Goal: Transaction & Acquisition: Purchase product/service

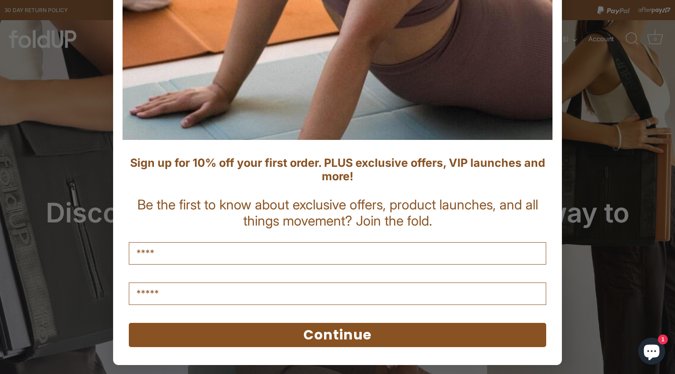
click at [297, 329] on button "Continue" at bounding box center [338, 335] width 418 height 24
click at [291, 340] on button "Continue" at bounding box center [338, 335] width 418 height 24
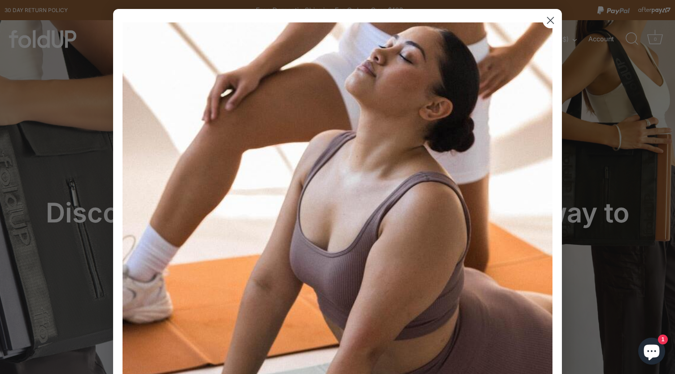
click at [545, 20] on circle "Close dialog" at bounding box center [550, 20] width 15 height 15
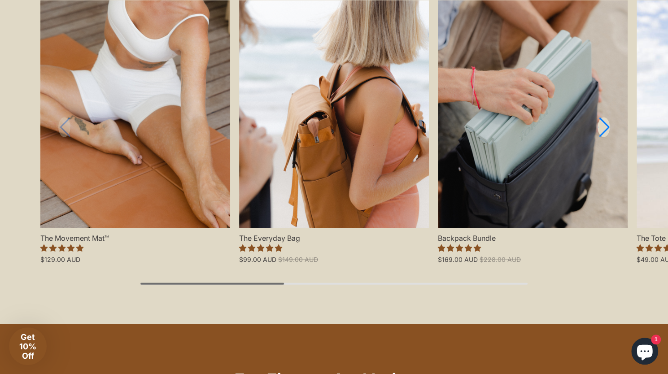
scroll to position [988, 0]
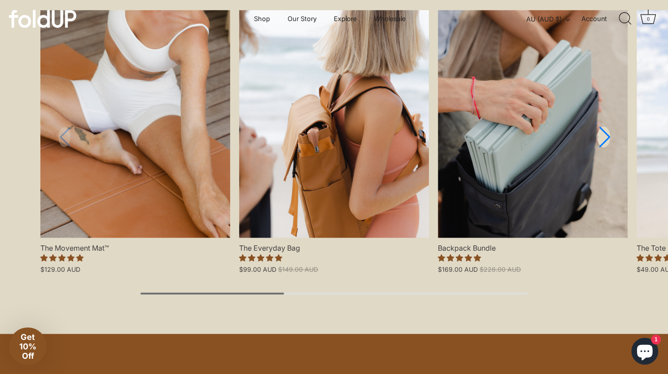
click at [600, 138] on link "Next slide" at bounding box center [604, 137] width 13 height 21
click at [601, 138] on link "Next slide" at bounding box center [604, 137] width 13 height 21
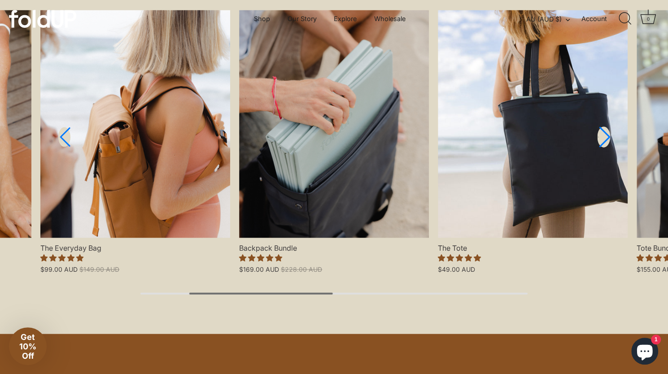
click at [601, 138] on link "Next slide" at bounding box center [604, 137] width 13 height 21
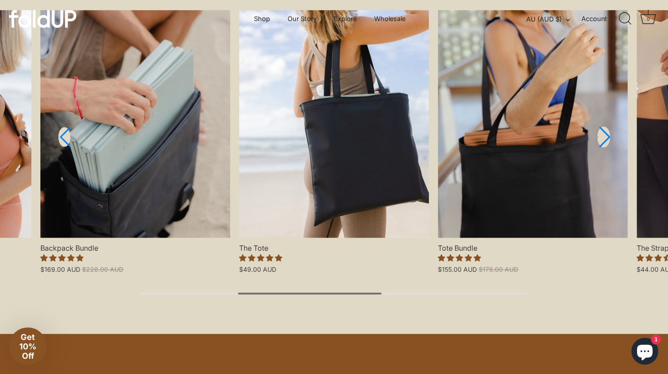
click at [601, 138] on link "Next slide" at bounding box center [604, 137] width 13 height 21
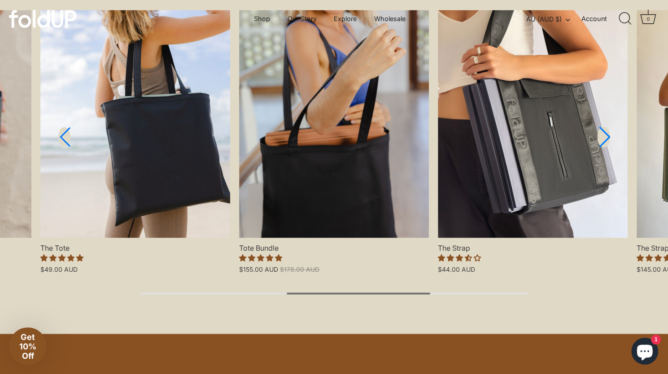
click at [601, 138] on link "Next slide" at bounding box center [604, 137] width 13 height 21
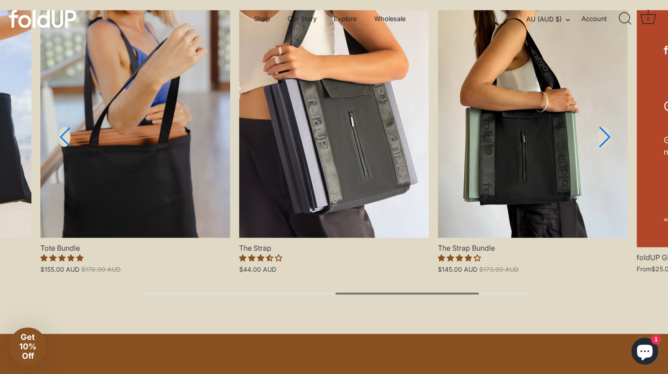
click at [601, 138] on link "Next slide" at bounding box center [604, 137] width 13 height 21
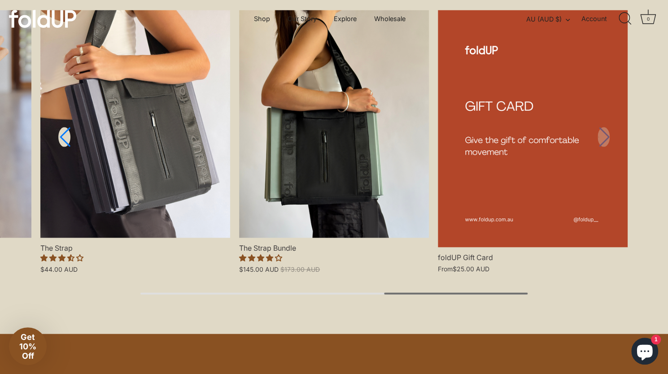
click at [601, 138] on link "foldUP Gift Card" at bounding box center [533, 128] width 190 height 237
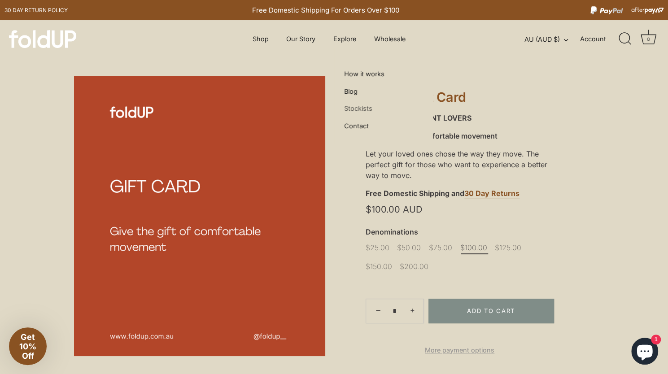
click at [359, 108] on link "Stockists" at bounding box center [358, 108] width 35 height 17
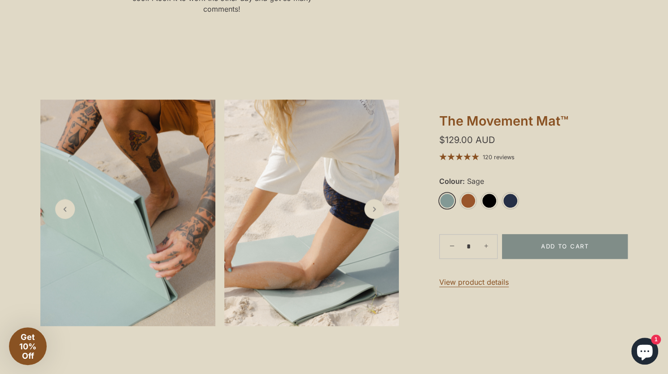
scroll to position [584, 0]
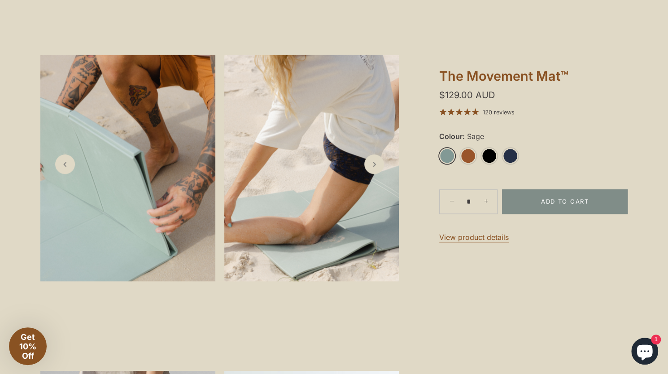
click at [529, 76] on link "The Movement Mat™" at bounding box center [534, 78] width 189 height 20
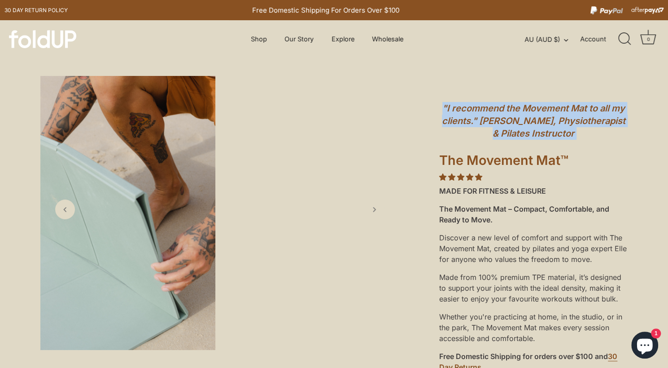
click at [529, 76] on div ""I recommend the Movement Mat to all my clients." Chloe De Winter, Physiotherap…" at bounding box center [534, 368] width 189 height 585
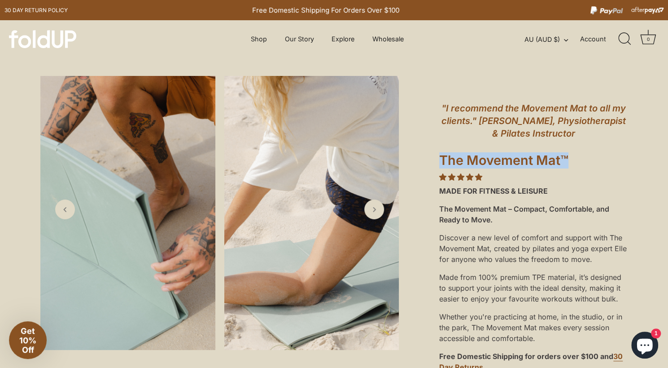
drag, startPoint x: 584, startPoint y: 156, endPoint x: 441, endPoint y: 158, distance: 142.8
click at [441, 158] on h1 "The Movement Mat™" at bounding box center [534, 162] width 189 height 20
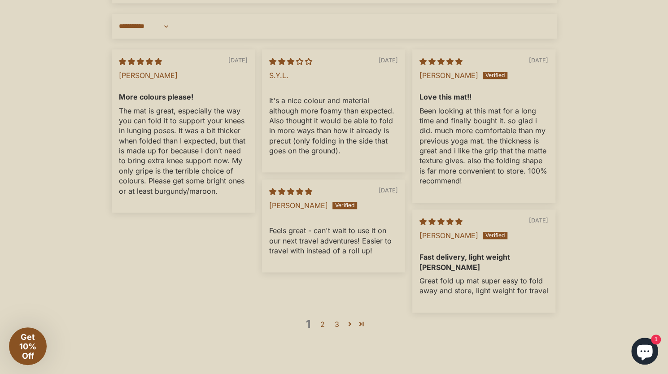
scroll to position [2960, 0]
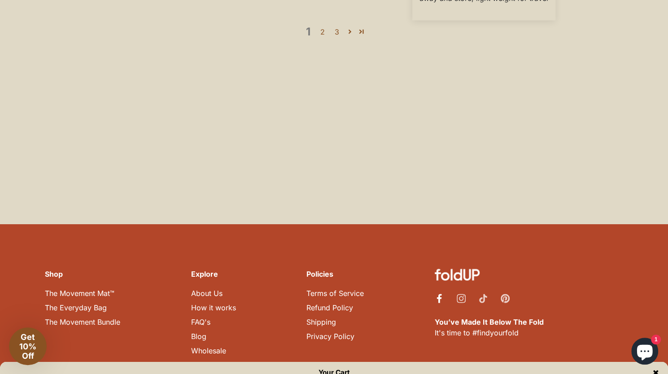
click at [438, 294] on icon "Facebook" at bounding box center [439, 298] width 9 height 9
click at [468, 288] on ul "Instagram Pinterest" at bounding box center [529, 298] width 199 height 20
click at [97, 289] on link "The Movement Mat™" at bounding box center [80, 293] width 70 height 9
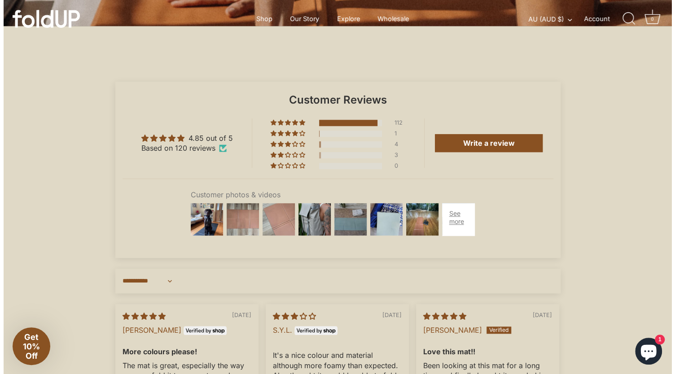
scroll to position [2379, 0]
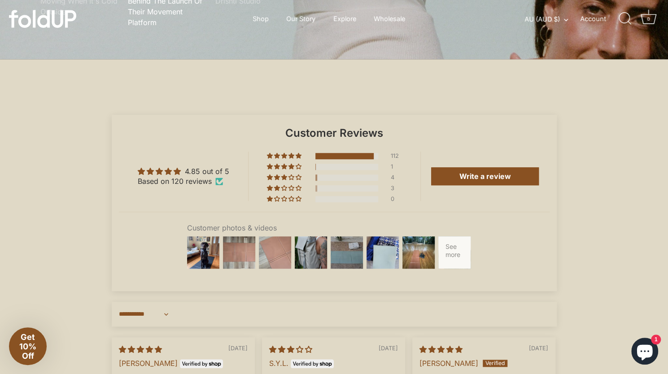
click at [443, 264] on div at bounding box center [455, 253] width 36 height 36
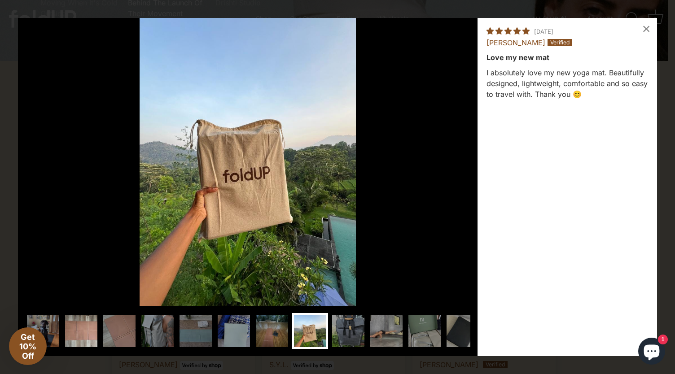
click at [73, 322] on img at bounding box center [81, 331] width 36 height 36
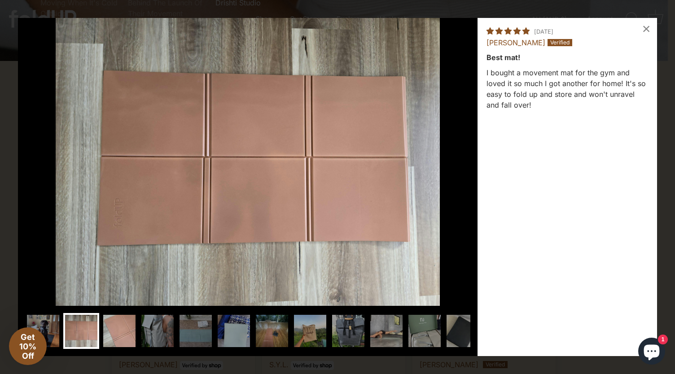
click at [121, 327] on img at bounding box center [119, 331] width 36 height 36
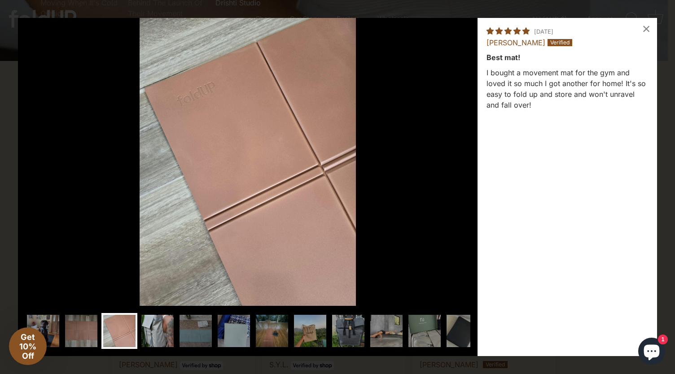
click at [160, 327] on img at bounding box center [158, 331] width 36 height 36
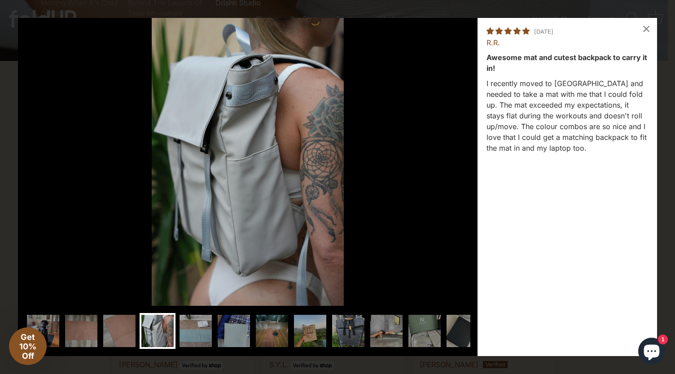
click at [189, 327] on img at bounding box center [196, 331] width 36 height 36
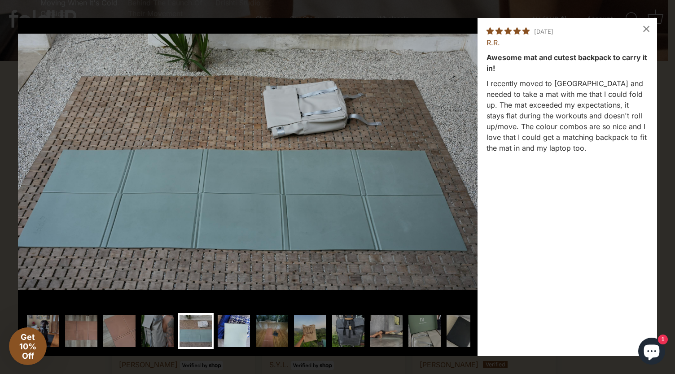
click at [239, 330] on img at bounding box center [234, 331] width 36 height 36
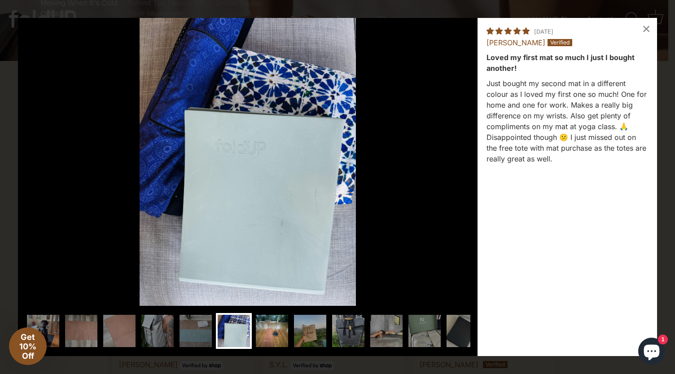
click at [271, 334] on img at bounding box center [272, 331] width 36 height 36
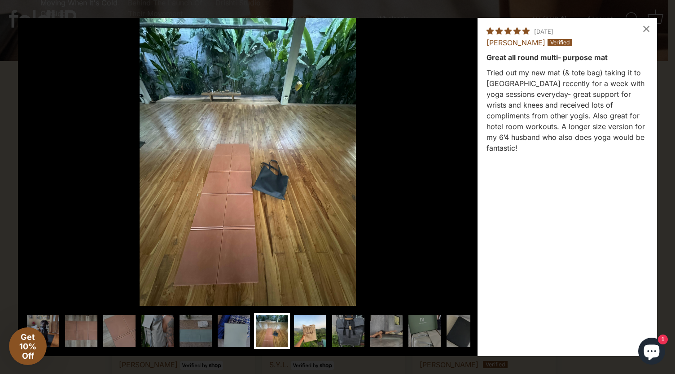
click at [307, 329] on img at bounding box center [310, 331] width 36 height 36
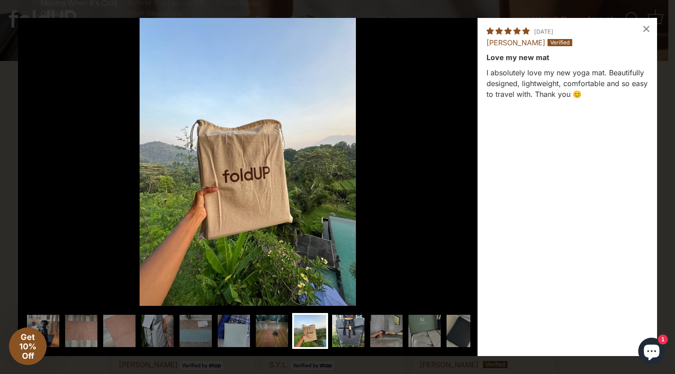
click at [346, 330] on img at bounding box center [348, 331] width 36 height 36
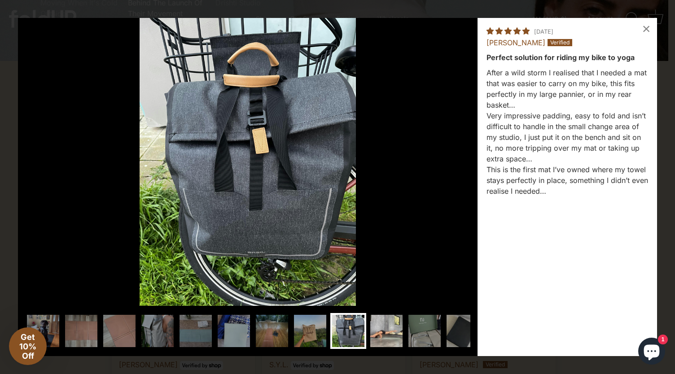
click at [375, 334] on img at bounding box center [387, 331] width 36 height 36
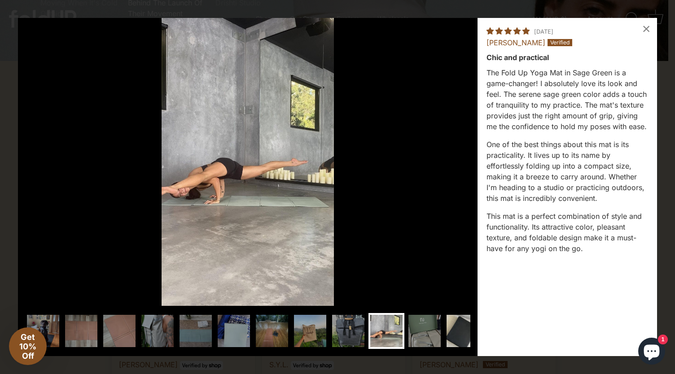
click at [421, 335] on img at bounding box center [425, 331] width 36 height 36
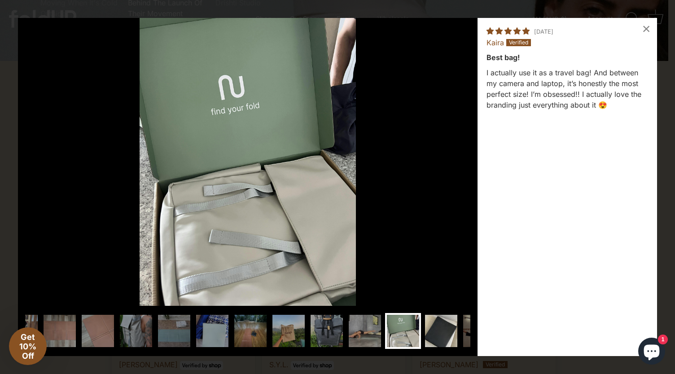
click at [441, 330] on img at bounding box center [441, 331] width 36 height 36
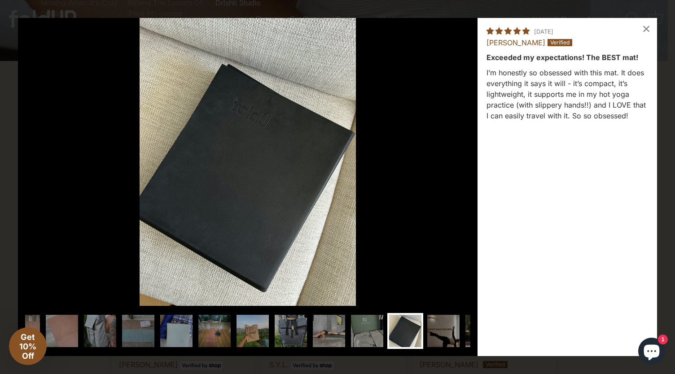
click at [441, 330] on img at bounding box center [444, 331] width 36 height 36
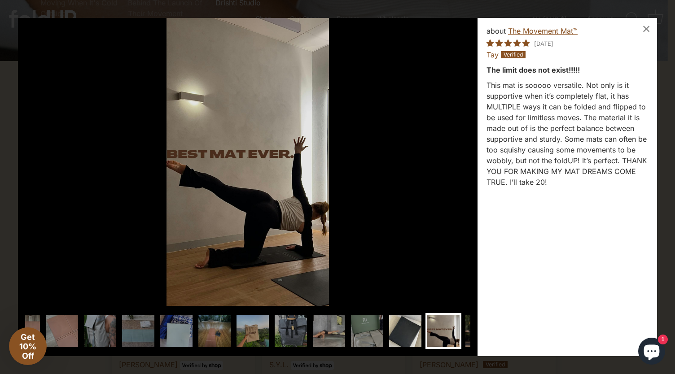
scroll to position [0, 93]
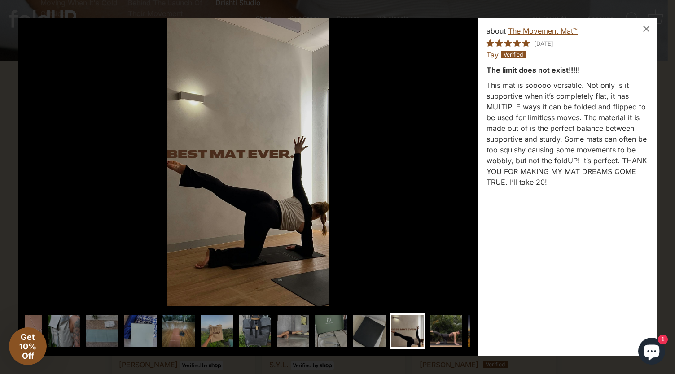
click at [441, 330] on img at bounding box center [446, 331] width 36 height 36
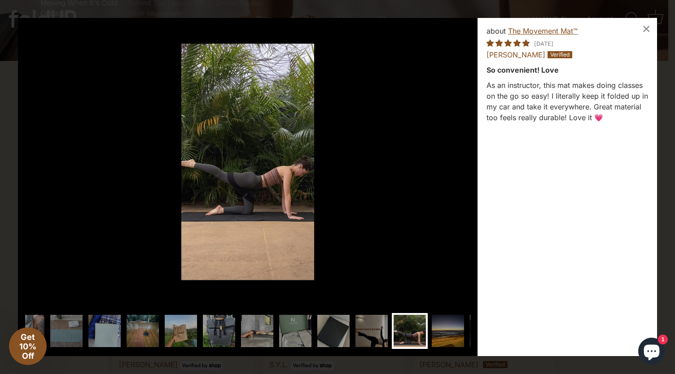
click at [441, 330] on img at bounding box center [448, 331] width 36 height 36
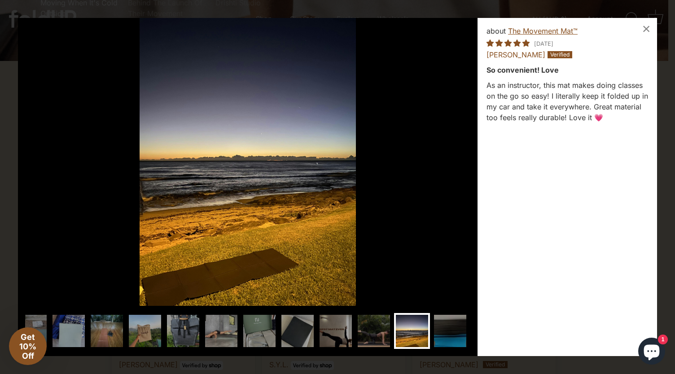
click at [441, 330] on img at bounding box center [450, 331] width 36 height 36
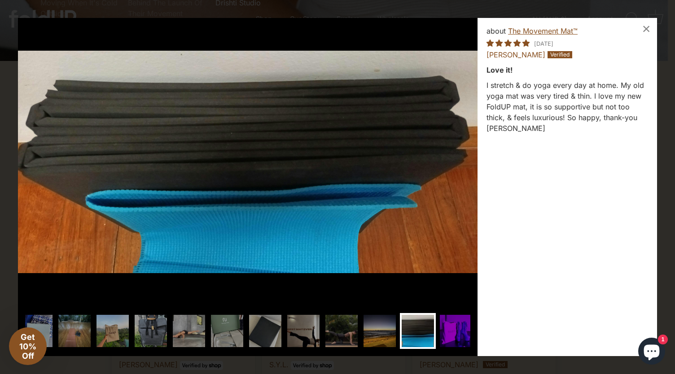
click at [441, 330] on img at bounding box center [456, 331] width 36 height 36
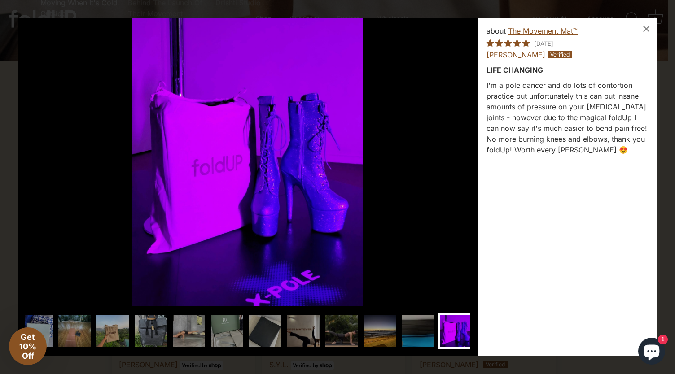
click at [23, 342] on span "Get 10% Off" at bounding box center [27, 347] width 17 height 28
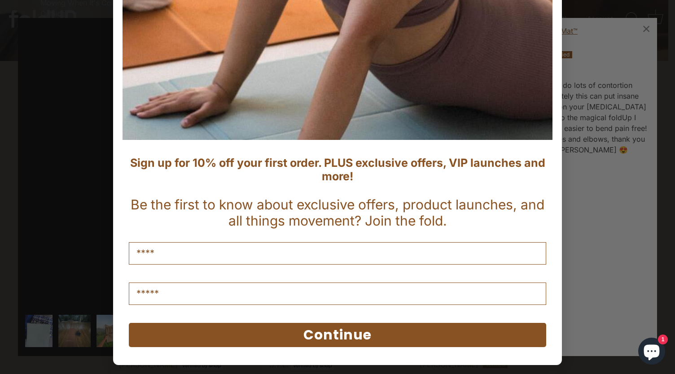
scroll to position [313, 0]
click at [338, 255] on input "Name" at bounding box center [338, 253] width 418 height 22
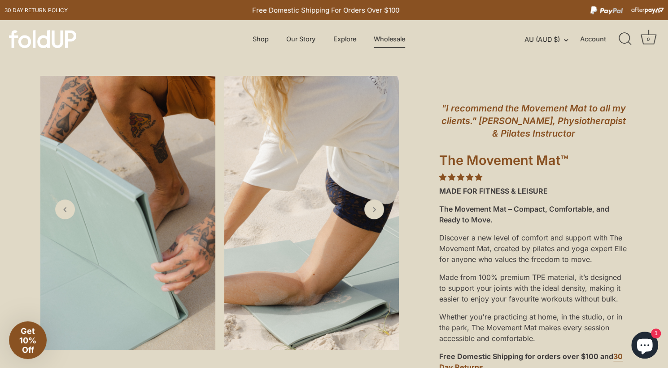
click at [390, 41] on link "Wholesale" at bounding box center [389, 39] width 47 height 17
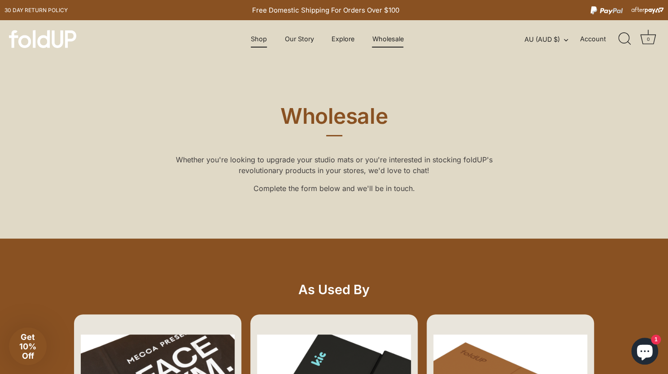
click at [261, 40] on link "Shop" at bounding box center [259, 39] width 32 height 17
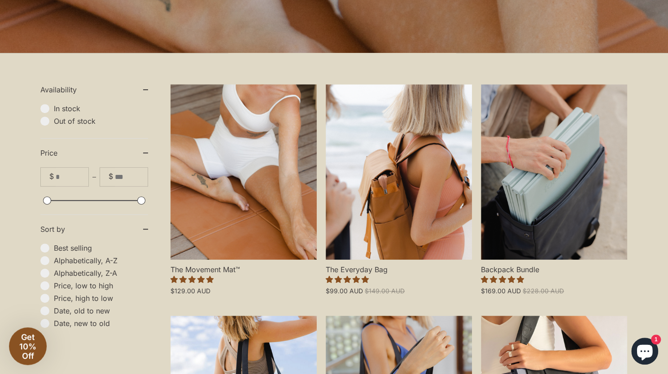
scroll to position [224, 0]
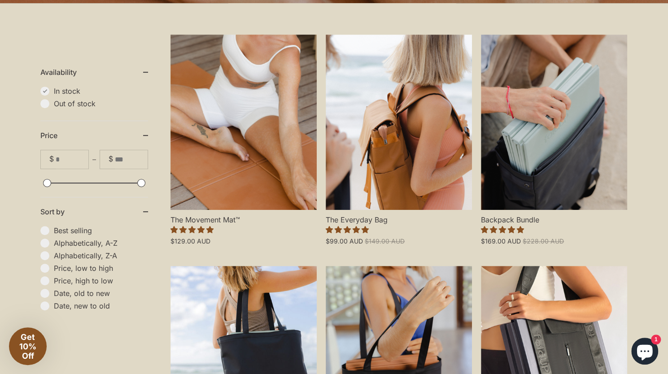
click at [54, 93] on span "In stock" at bounding box center [101, 91] width 94 height 9
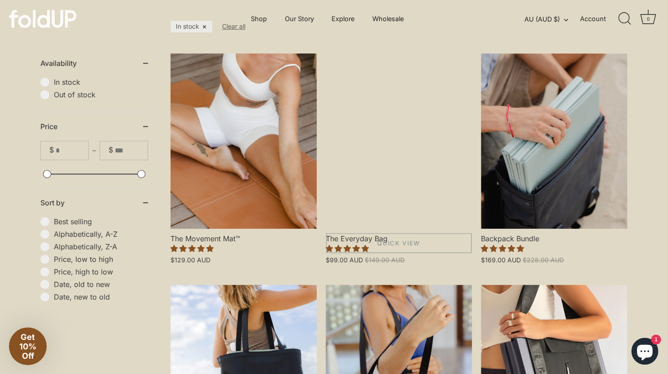
scroll to position [224, 0]
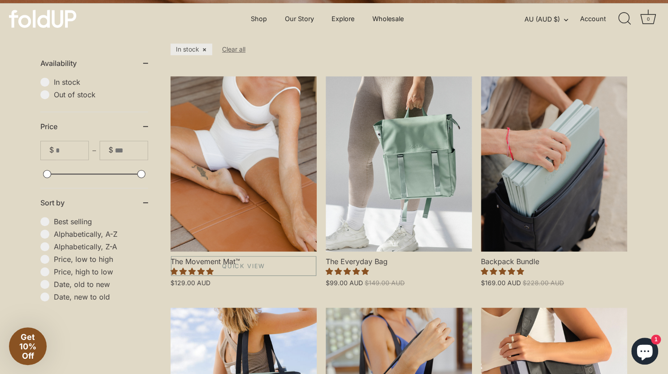
click at [254, 231] on link "The Movement Mat™" at bounding box center [244, 164] width 146 height 176
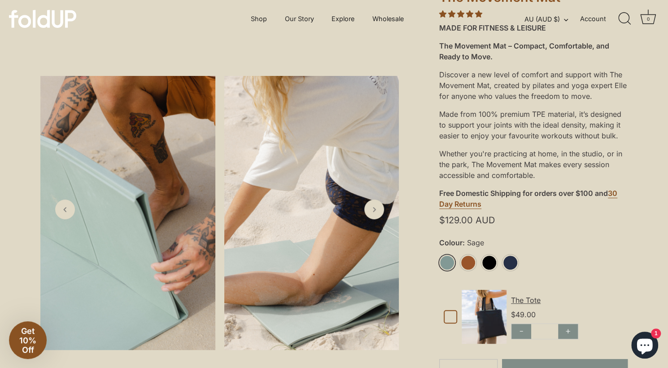
scroll to position [224, 0]
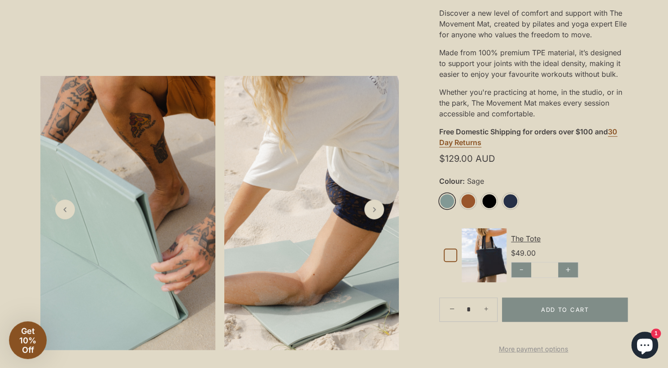
click at [437, 202] on div ""I recommend the Movement Mat to all my clients." [PERSON_NAME], Physiotherapis…" at bounding box center [533, 152] width 269 height 602
click at [444, 201] on link "Sage" at bounding box center [448, 201] width 16 height 16
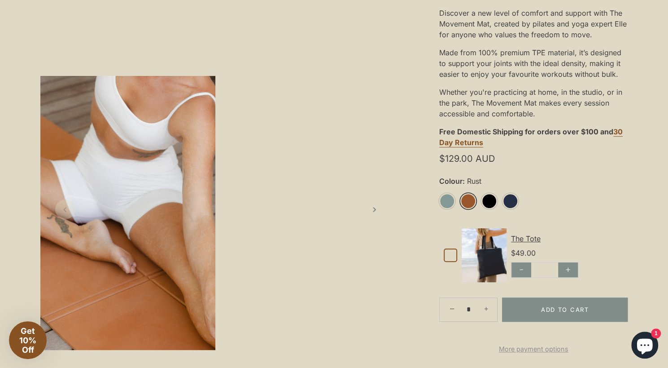
click at [464, 202] on link "Rust" at bounding box center [469, 201] width 16 height 16
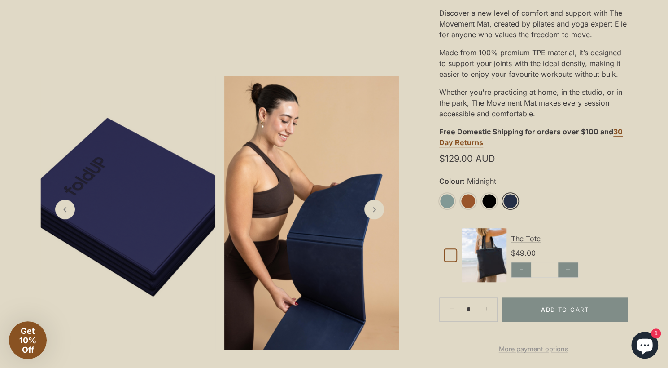
click at [509, 202] on link "Midnight" at bounding box center [511, 201] width 16 height 16
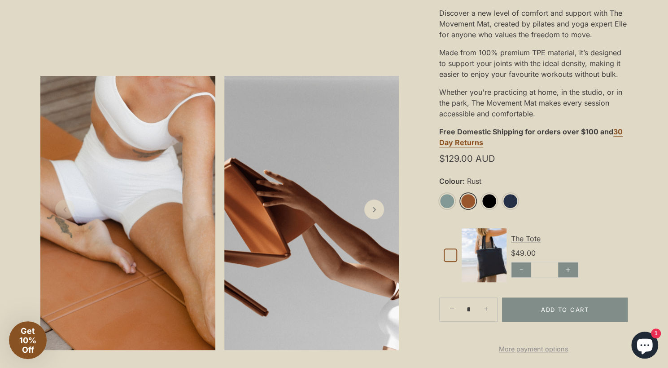
click at [472, 202] on link "Rust" at bounding box center [469, 201] width 16 height 16
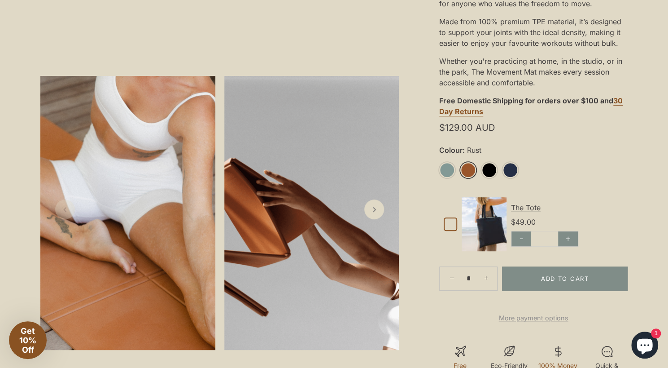
scroll to position [269, 0]
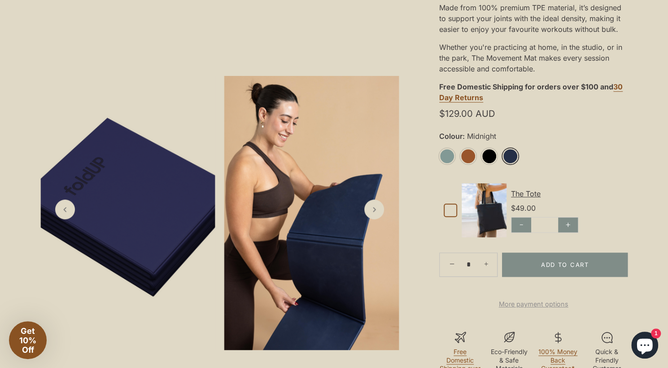
click at [514, 157] on link "Midnight" at bounding box center [511, 156] width 16 height 16
click at [512, 154] on link "Midnight" at bounding box center [511, 156] width 16 height 16
click at [376, 217] on link "Next slide" at bounding box center [374, 209] width 21 height 21
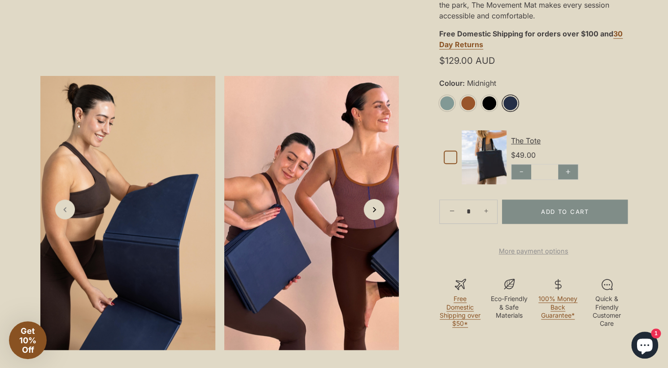
scroll to position [359, 0]
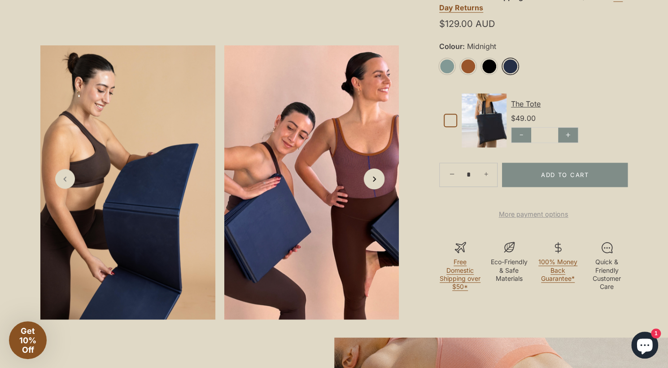
click at [374, 181] on polyline "Next slide" at bounding box center [375, 179] width 2 height 4
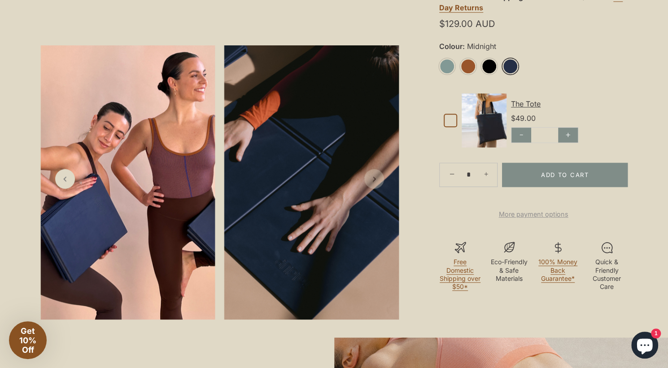
click at [374, 183] on icon "Next slide" at bounding box center [374, 178] width 9 height 9
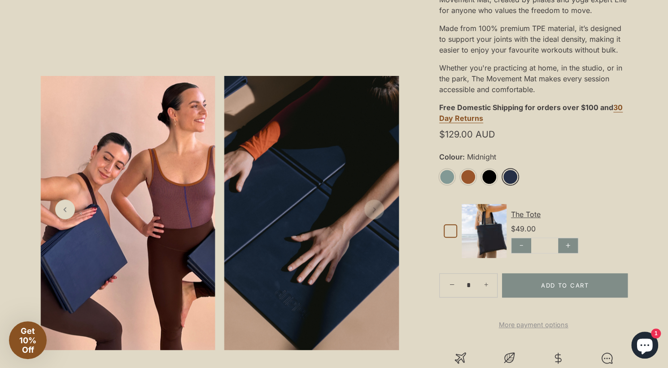
scroll to position [269, 0]
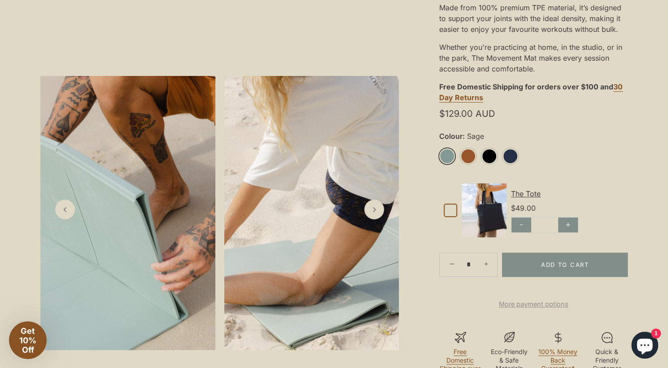
click at [561, 309] on link "More payment options" at bounding box center [534, 304] width 189 height 11
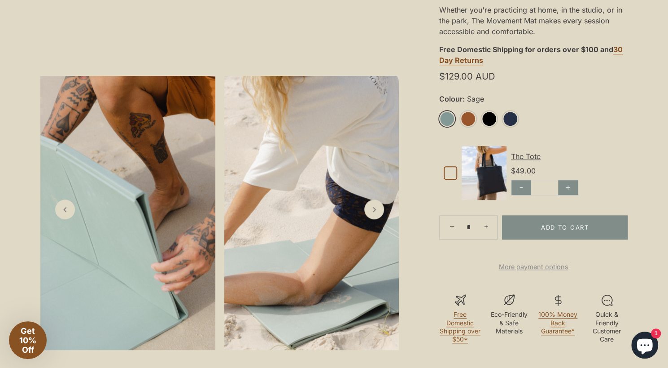
scroll to position [359, 0]
